Goal: Transaction & Acquisition: Purchase product/service

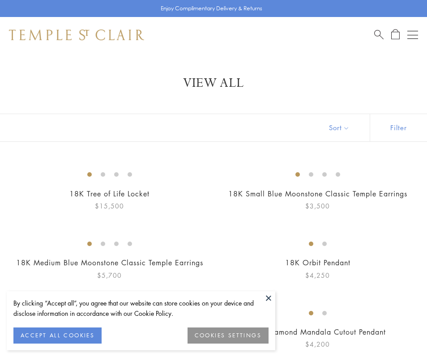
scroll to position [757, 0]
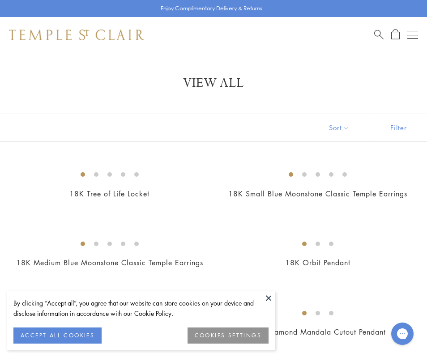
scroll to position [8, 0]
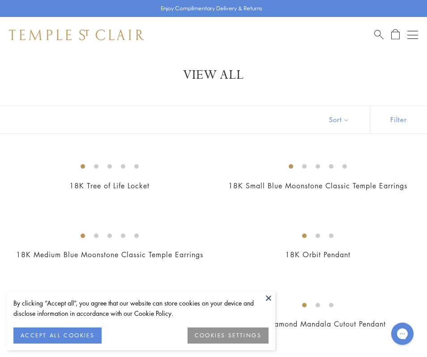
click at [267, 300] on button at bounding box center [268, 298] width 13 height 13
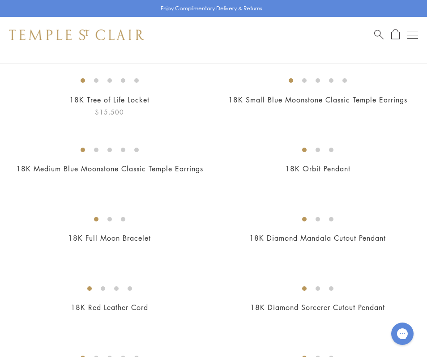
scroll to position [99, 0]
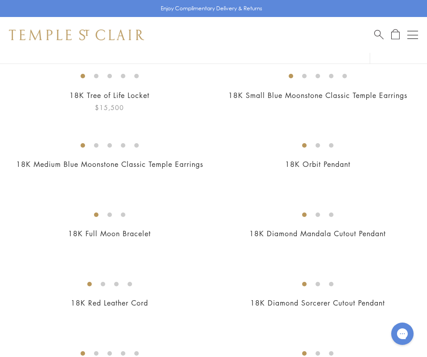
click at [0, 0] on img at bounding box center [0, 0] width 0 height 0
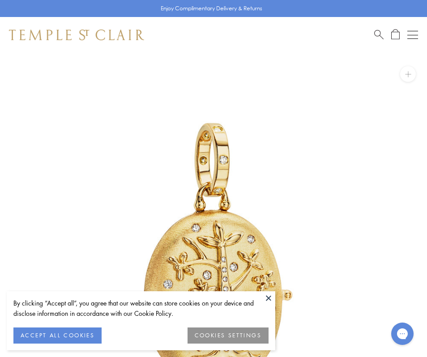
click at [268, 299] on button at bounding box center [268, 298] width 13 height 13
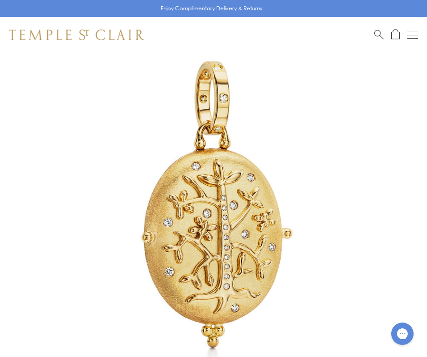
scroll to position [85, 0]
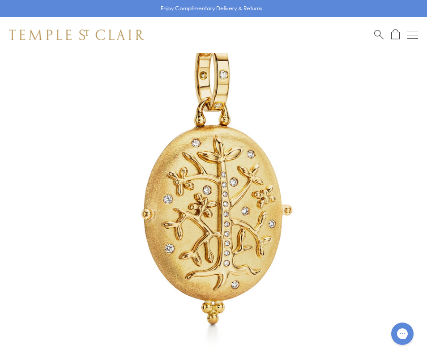
click at [264, 216] on img at bounding box center [213, 181] width 427 height 427
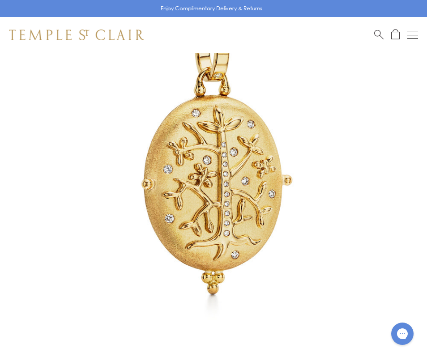
scroll to position [104, 0]
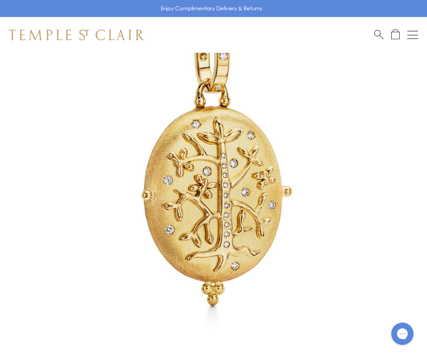
click at [178, 228] on img at bounding box center [213, 162] width 427 height 427
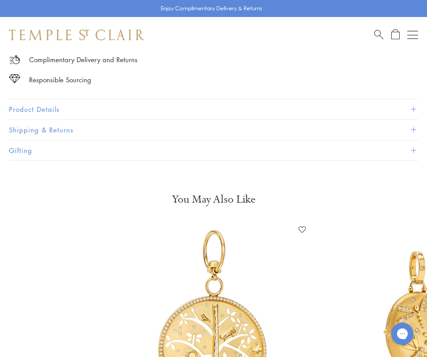
scroll to position [526, 0]
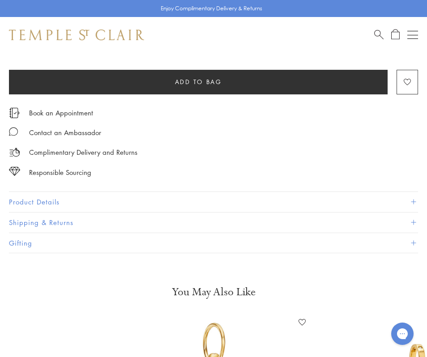
click at [159, 201] on button "Product Details" at bounding box center [213, 202] width 409 height 20
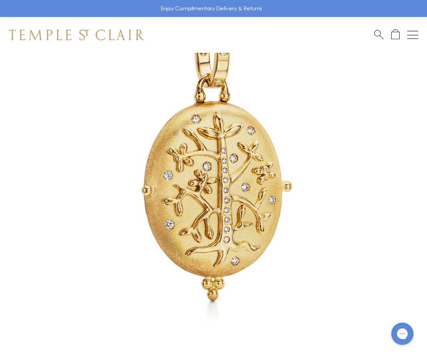
scroll to position [165, 0]
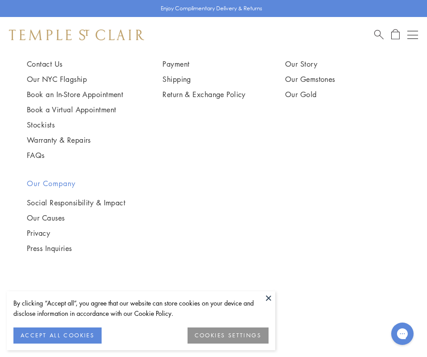
scroll to position [4661, 0]
